Goal: Task Accomplishment & Management: Manage account settings

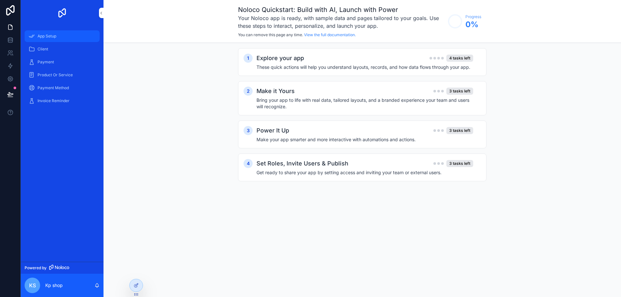
click at [48, 39] on div "App Setup" at bounding box center [61, 36] width 67 height 10
click at [41, 48] on span "Client" at bounding box center [43, 49] width 11 height 5
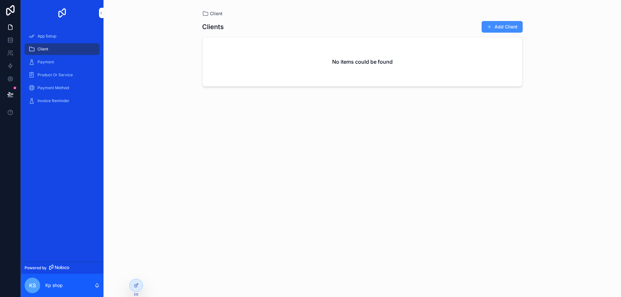
click at [499, 28] on button "Add Client" at bounding box center [502, 27] width 41 height 12
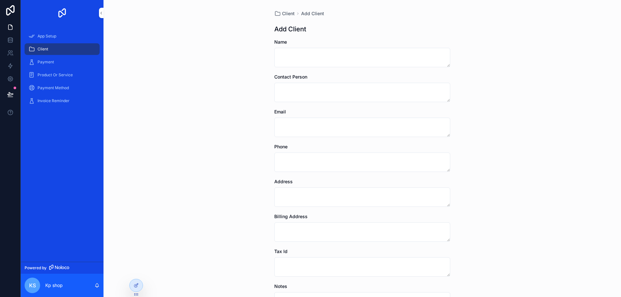
click at [56, 50] on div "Client" at bounding box center [61, 49] width 67 height 10
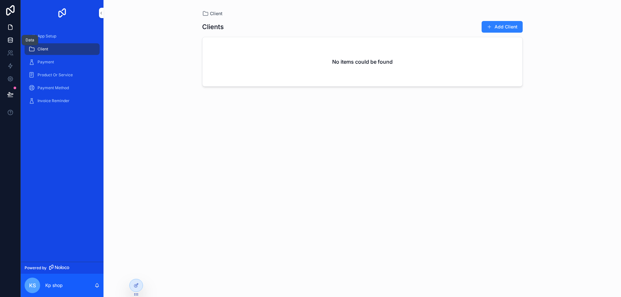
click at [13, 38] on icon at bounding box center [10, 40] width 6 height 6
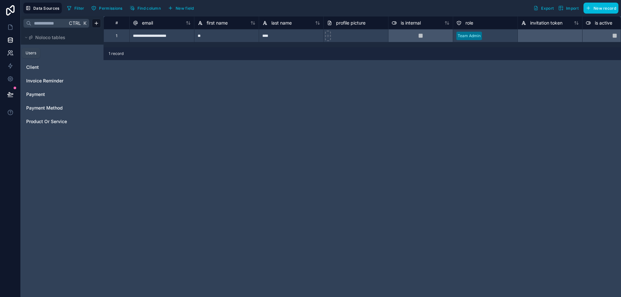
click at [9, 53] on icon at bounding box center [10, 53] width 6 height 6
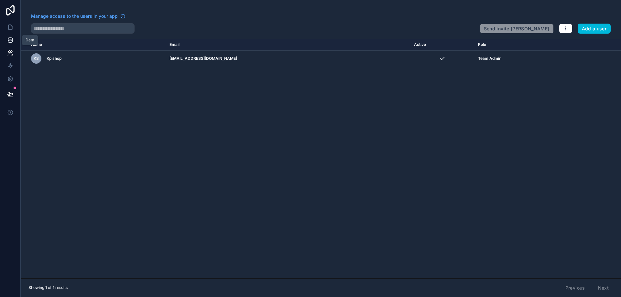
click at [10, 38] on icon at bounding box center [10, 40] width 6 height 6
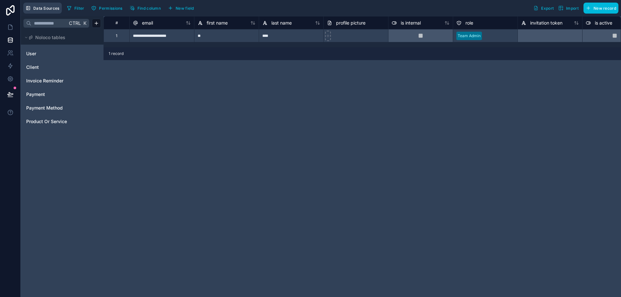
click at [48, 9] on span "Data Sources" at bounding box center [46, 8] width 26 height 5
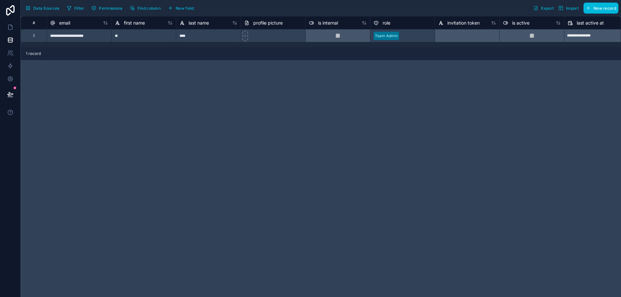
click at [48, 9] on span "Data Sources" at bounding box center [46, 8] width 26 height 5
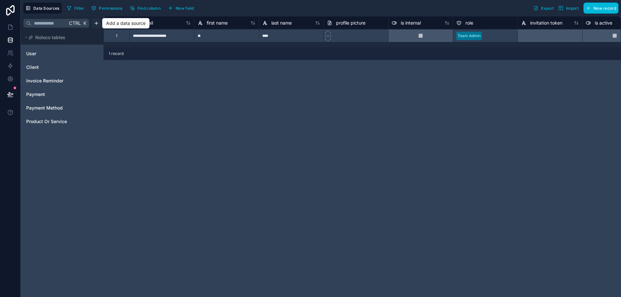
click at [96, 25] on html "**********" at bounding box center [310, 148] width 621 height 297
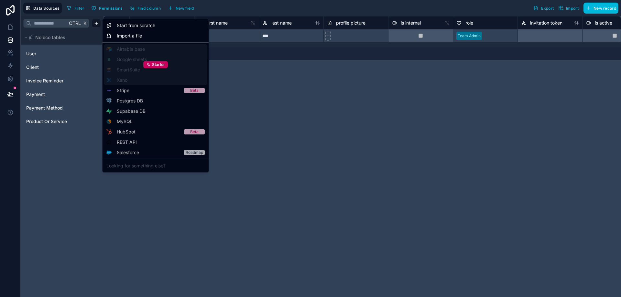
click at [144, 59] on div "Starter" at bounding box center [156, 64] width 104 height 41
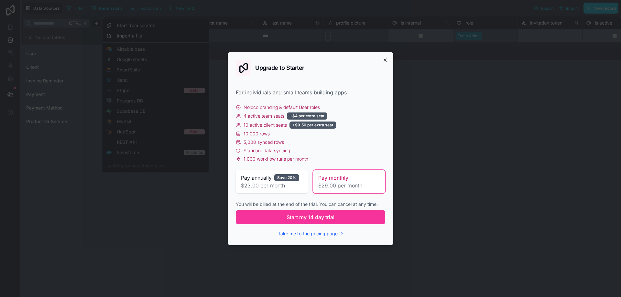
click at [385, 60] on icon "button" at bounding box center [385, 60] width 5 height 5
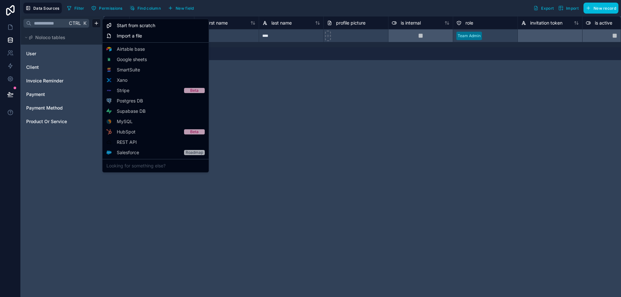
click at [345, 92] on html "**********" at bounding box center [310, 148] width 621 height 297
